Goal: Task Accomplishment & Management: Manage account settings

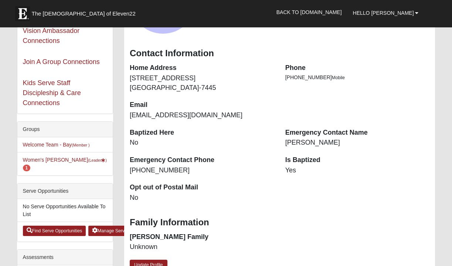
scroll to position [62, 0]
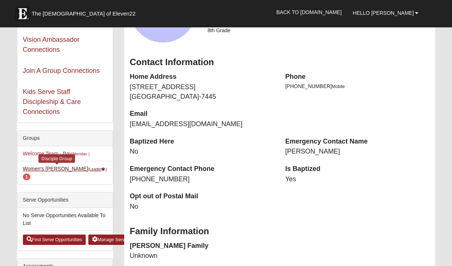
click at [40, 167] on link "Women's Horne (Leader ) 1" at bounding box center [65, 172] width 84 height 14
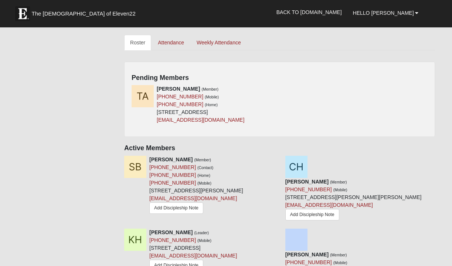
scroll to position [337, 0]
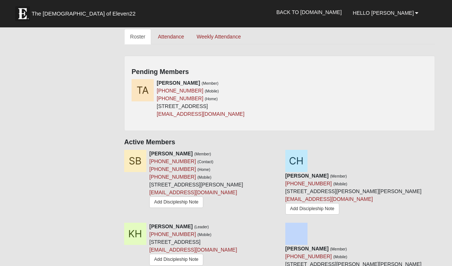
click at [344, 68] on h4 "Pending Members" at bounding box center [280, 72] width 296 height 8
click at [431, 57] on div "Pending Members [PERSON_NAME] (Member) [PHONE_NUMBER] (Mobile) [PHONE_NUMBER] (…" at bounding box center [279, 92] width 311 height 75
click at [274, 83] on icon at bounding box center [276, 82] width 5 height 5
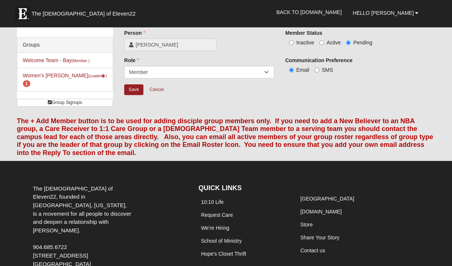
scroll to position [-1, 0]
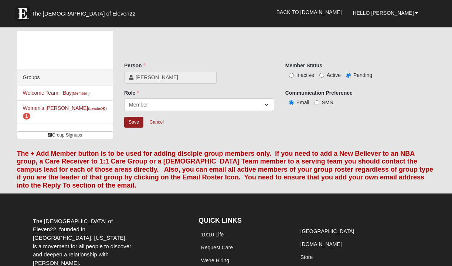
click at [322, 74] on input "Active" at bounding box center [321, 75] width 5 height 5
radio input "true"
click at [136, 123] on input "Save" at bounding box center [133, 122] width 19 height 11
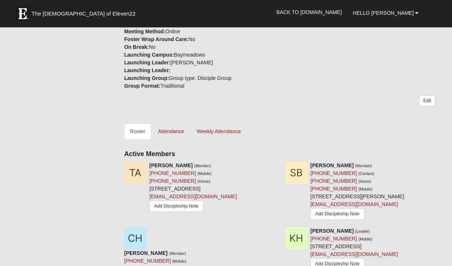
scroll to position [242, 0]
